Goal: Task Accomplishment & Management: Manage account settings

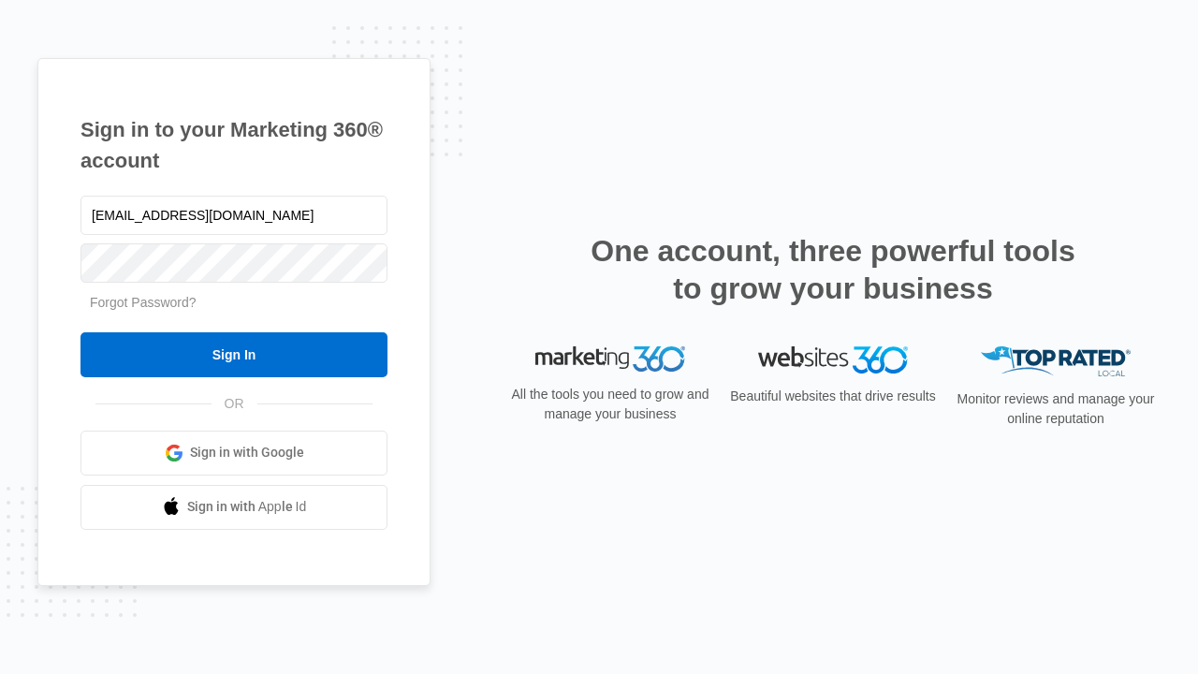
type input "dankie614@gmail.com"
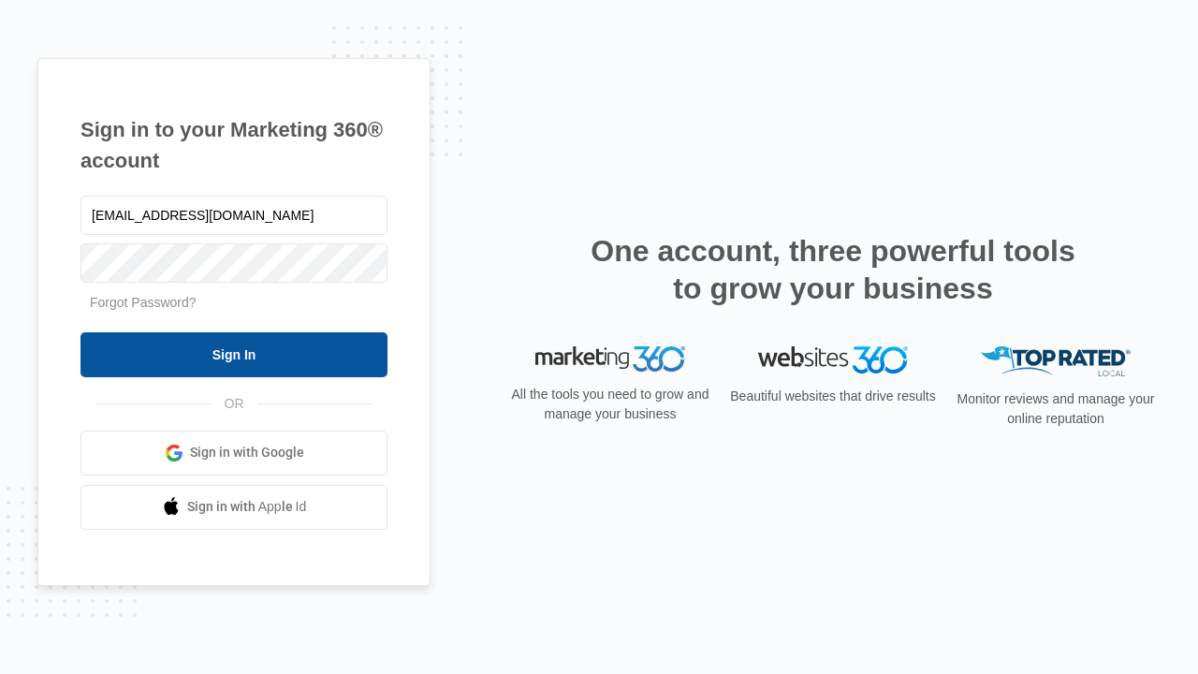
click at [234, 354] on input "Sign In" at bounding box center [234, 354] width 307 height 45
